Goal: Information Seeking & Learning: Understand process/instructions

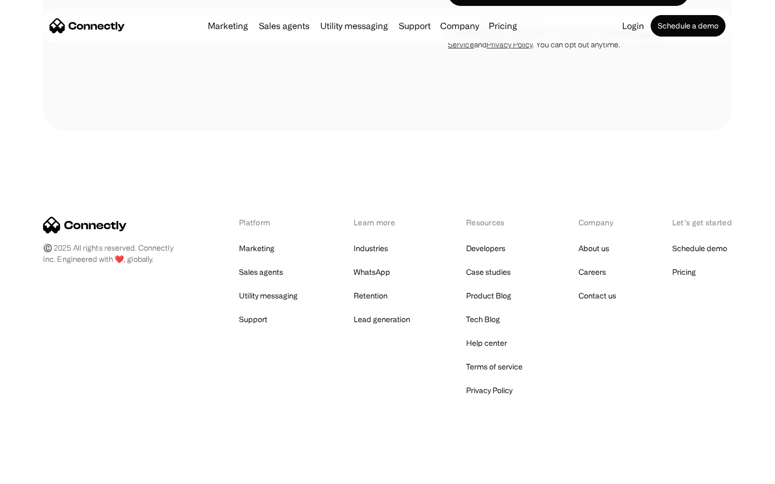
scroll to position [991, 0]
